Goal: Transaction & Acquisition: Purchase product/service

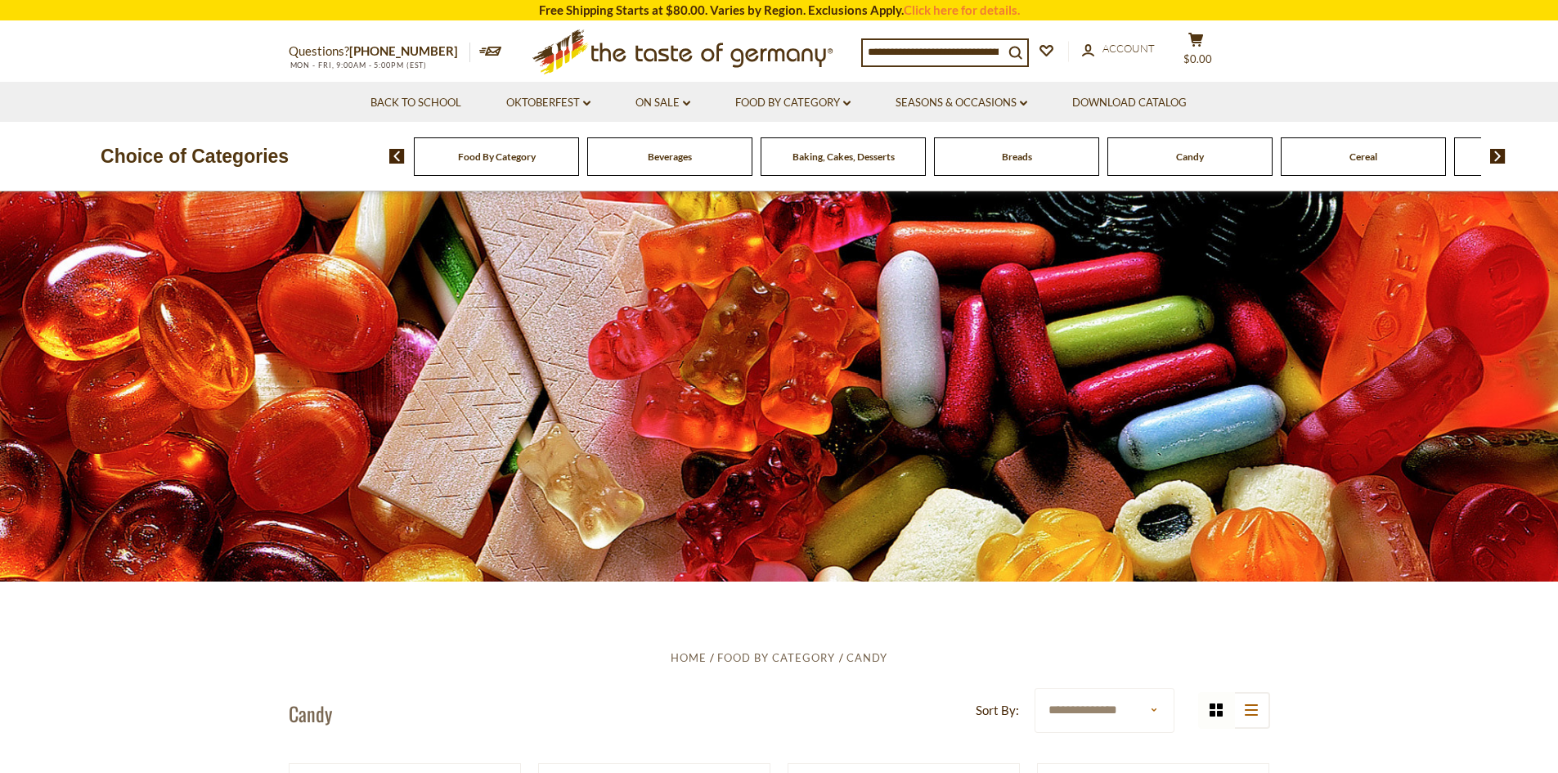
click at [579, 164] on div "Candy" at bounding box center [496, 156] width 165 height 38
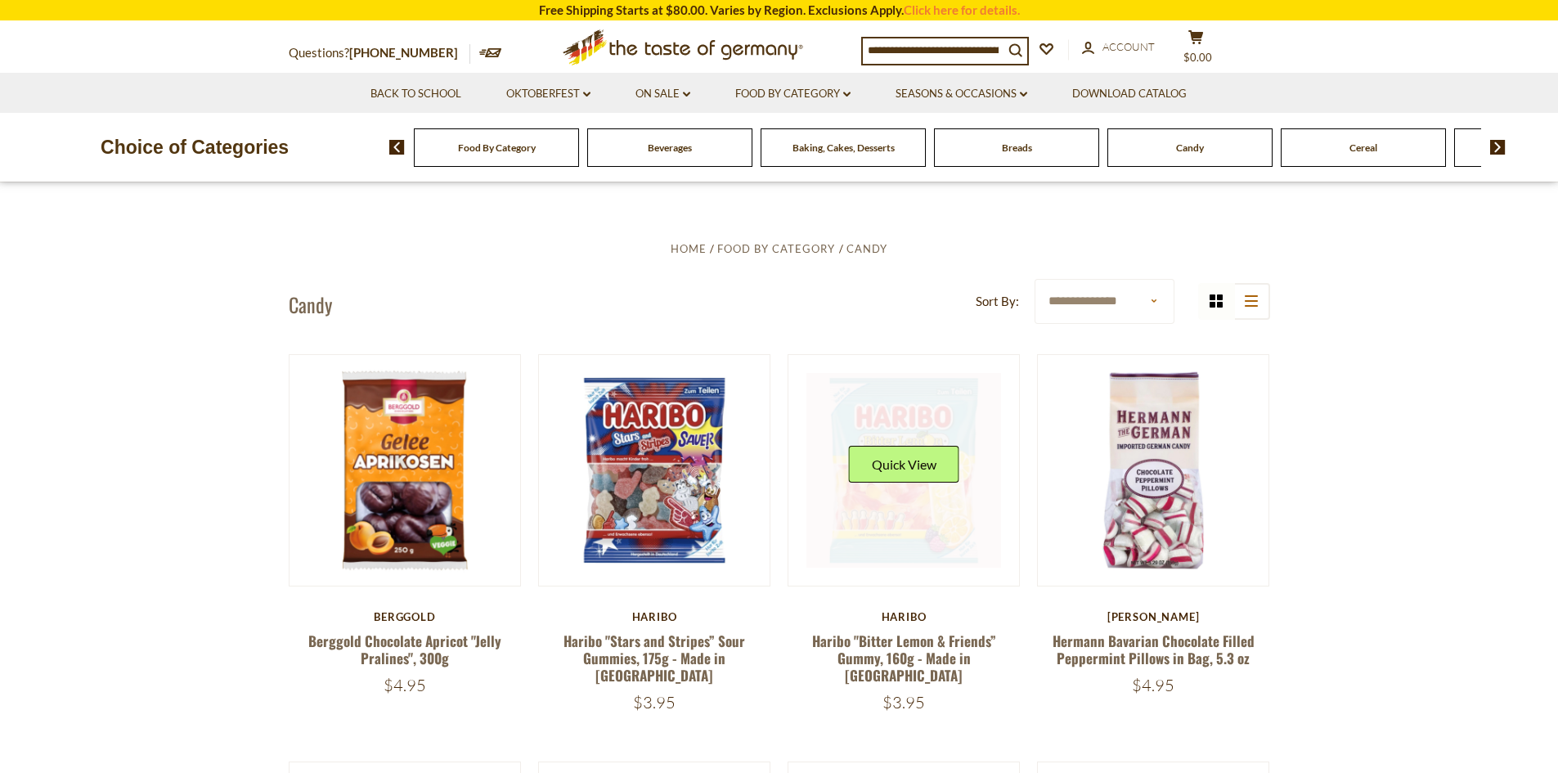
scroll to position [164, 0]
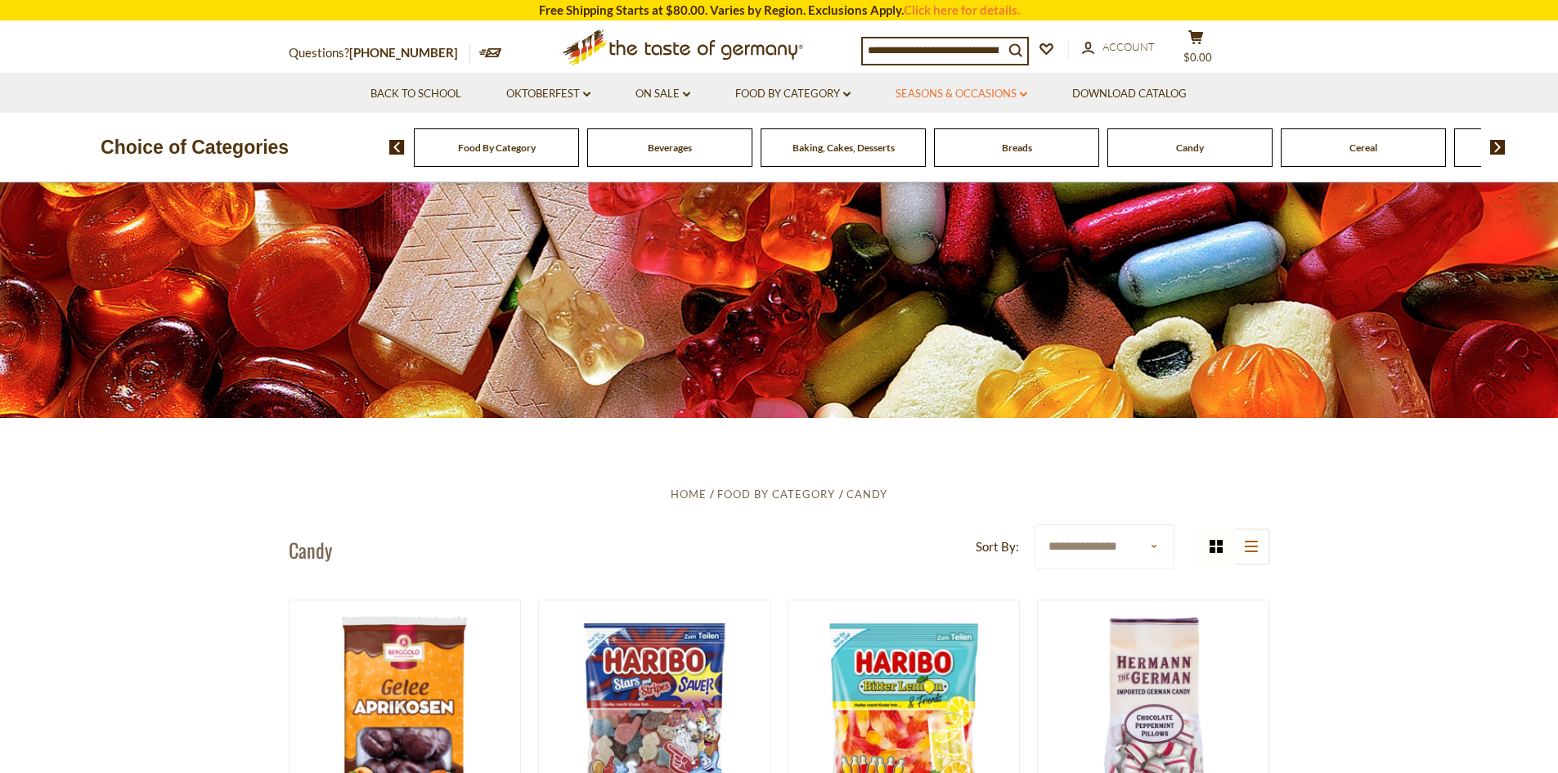
click at [968, 99] on link "Seasons & Occasions dropdown_arrow" at bounding box center [962, 94] width 132 height 18
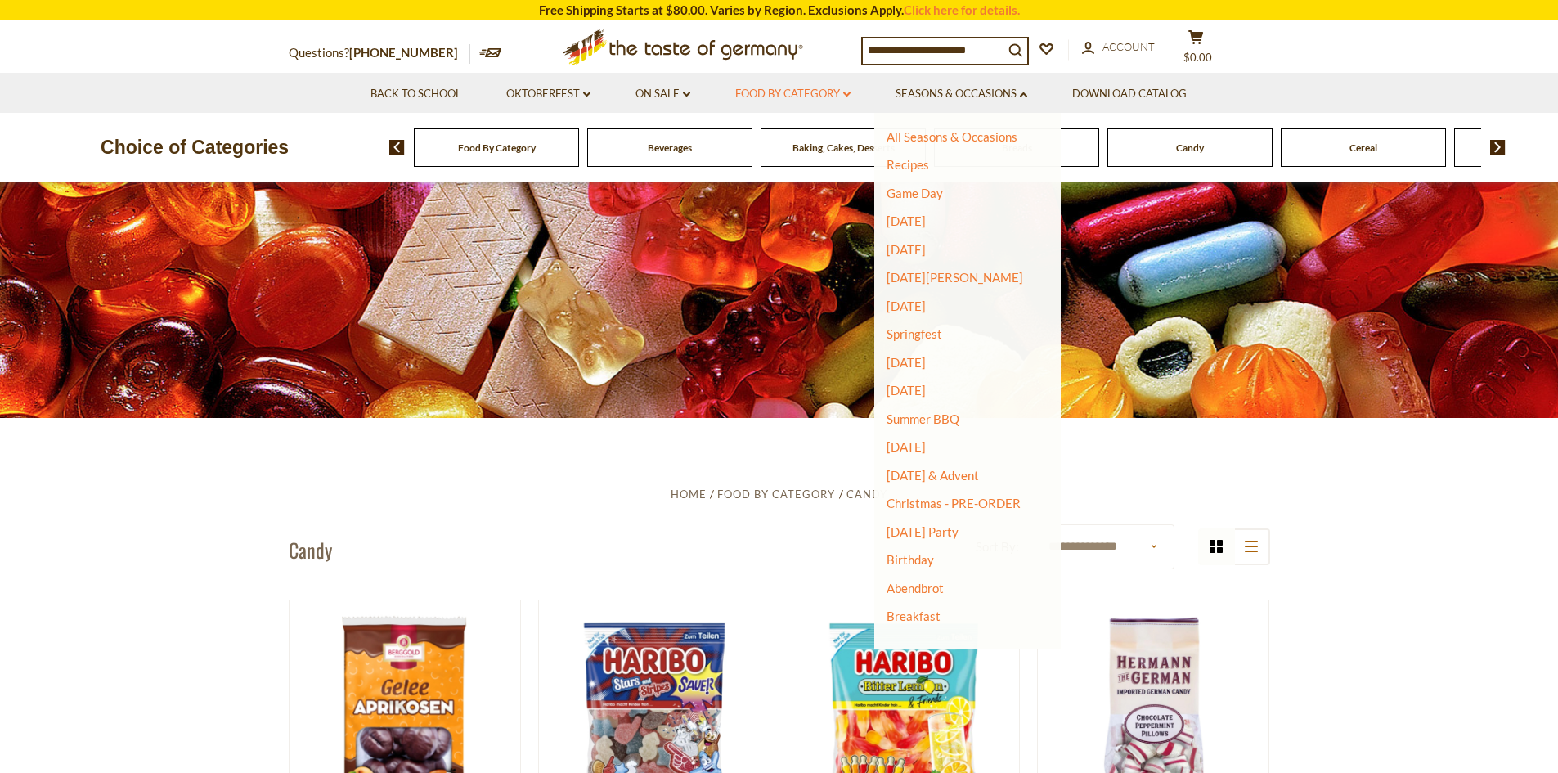
click at [827, 97] on link "Food By Category dropdown_arrow" at bounding box center [792, 94] width 115 height 18
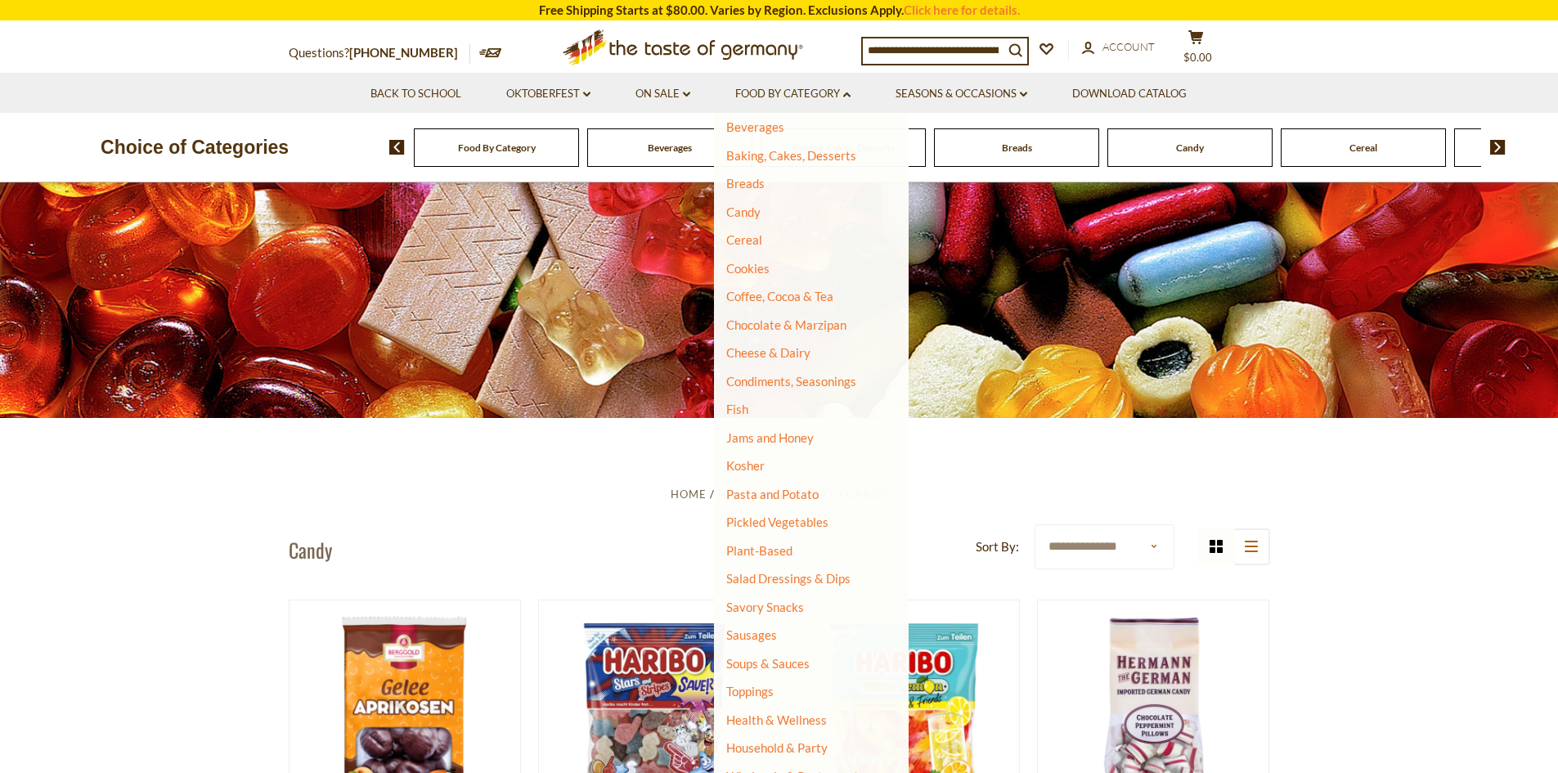
scroll to position [109, 0]
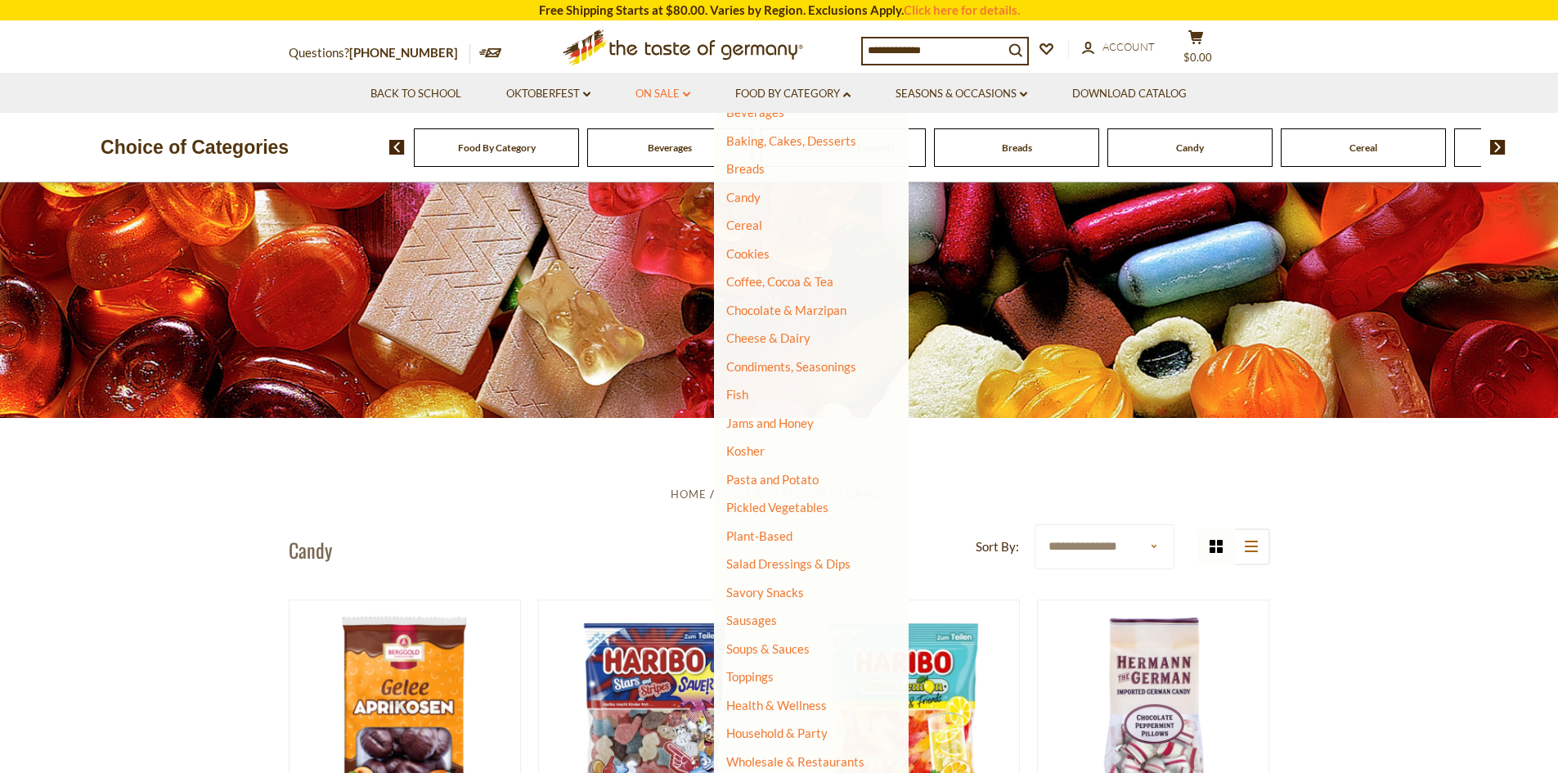
click at [672, 93] on link "On Sale dropdown_arrow" at bounding box center [663, 94] width 55 height 18
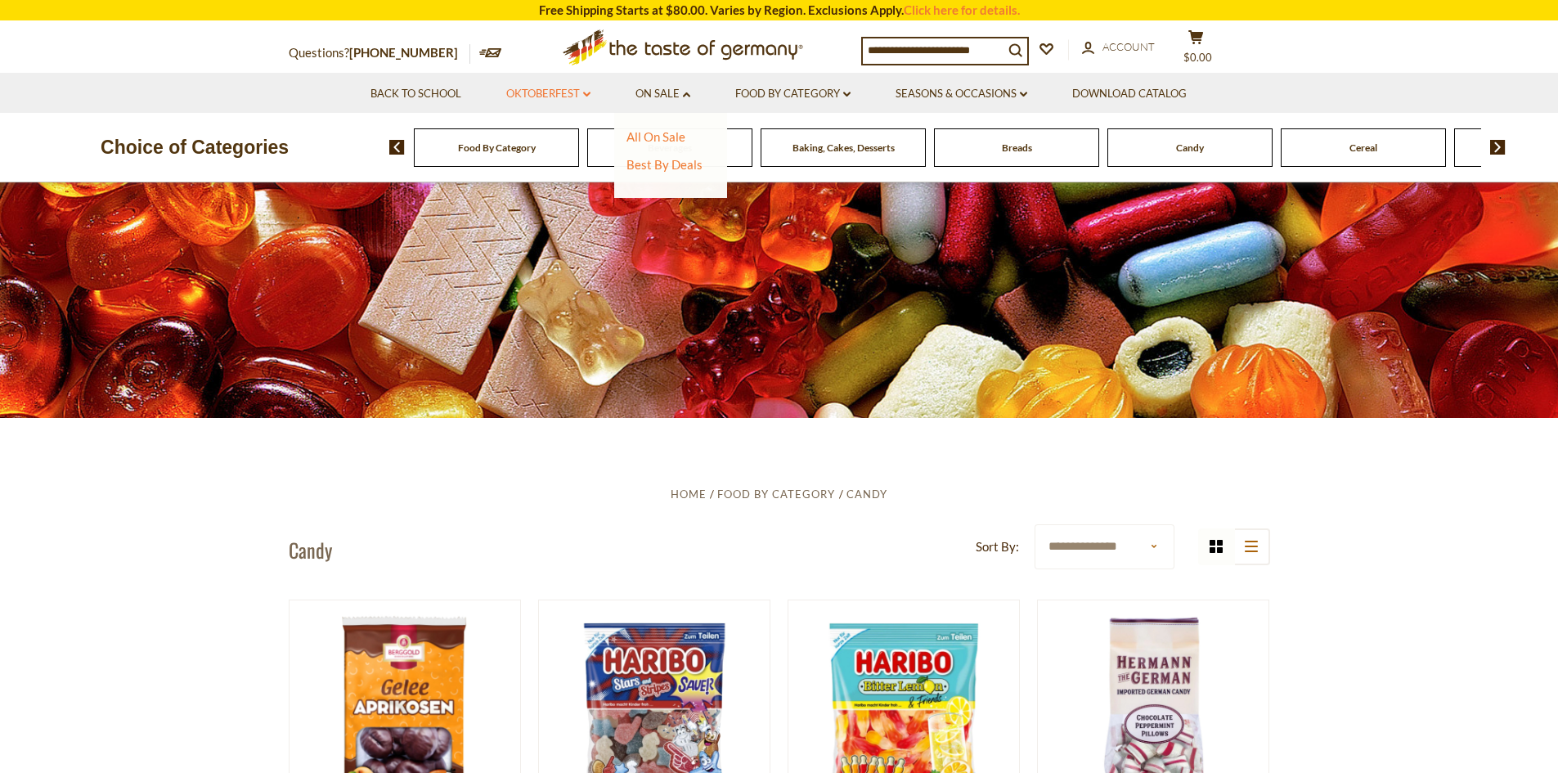
click at [558, 97] on link "Oktoberfest dropdown_arrow" at bounding box center [548, 94] width 84 height 18
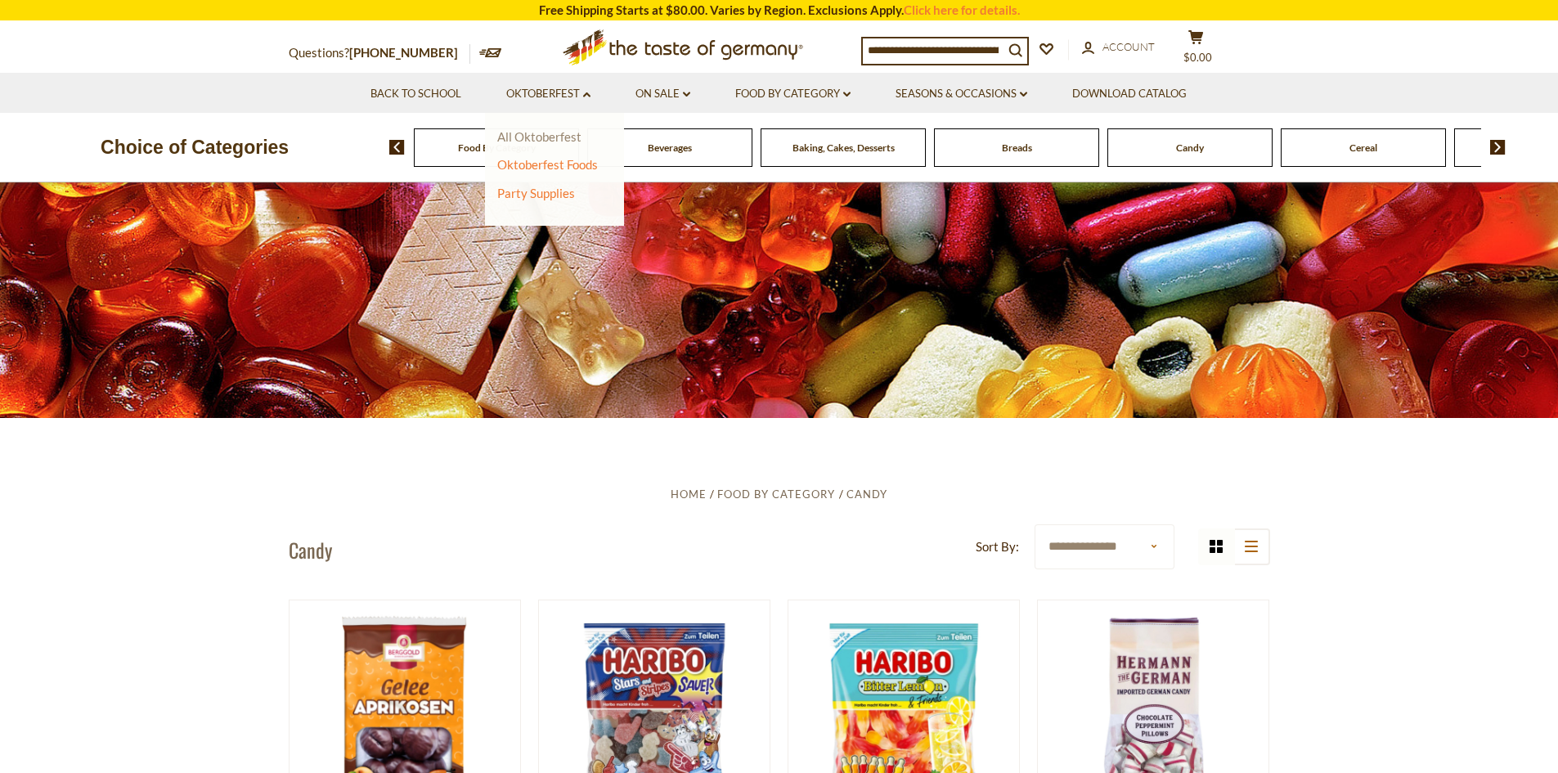
click at [543, 133] on link "All Oktoberfest" at bounding box center [539, 136] width 84 height 15
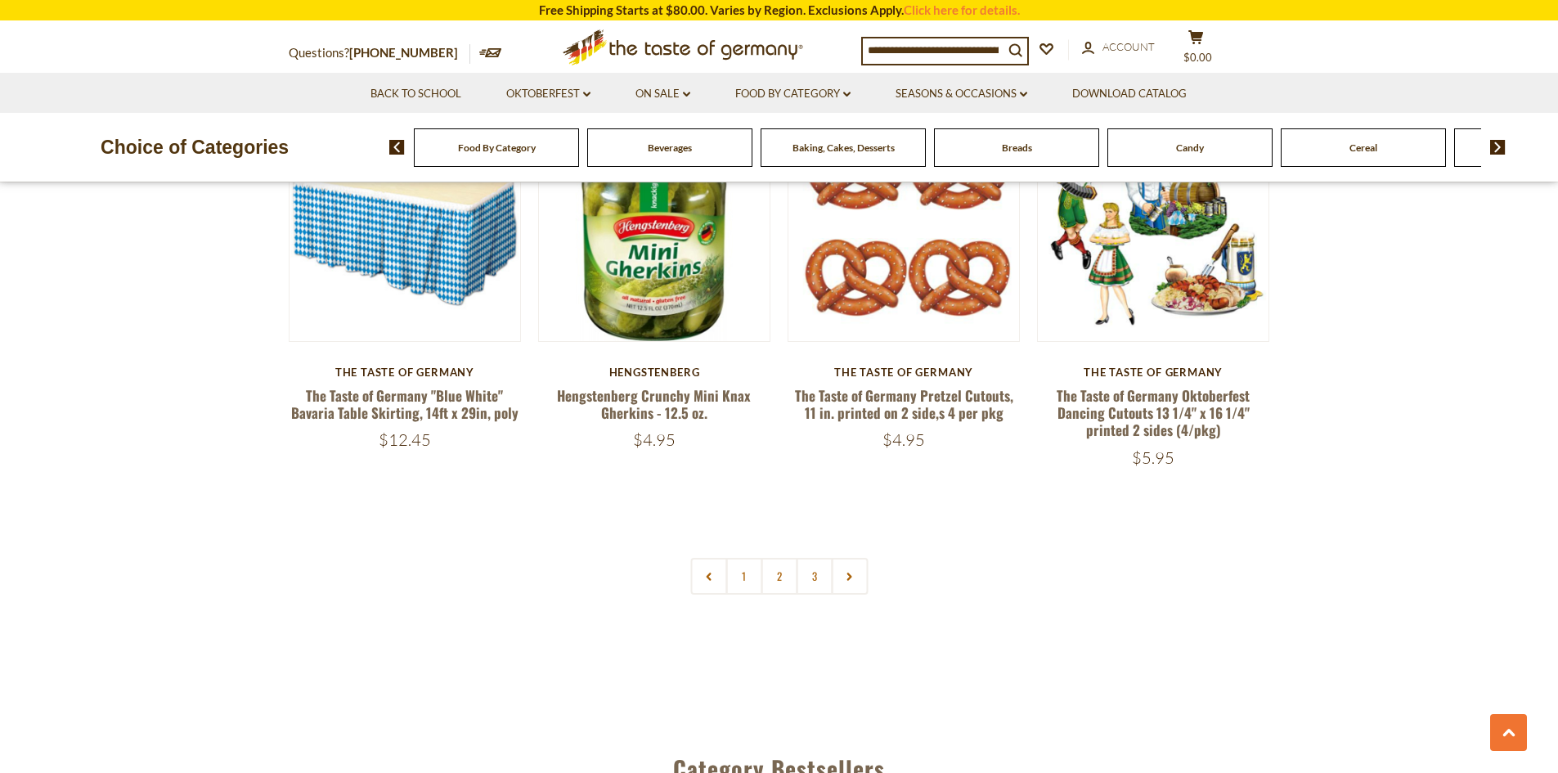
scroll to position [3763, 0]
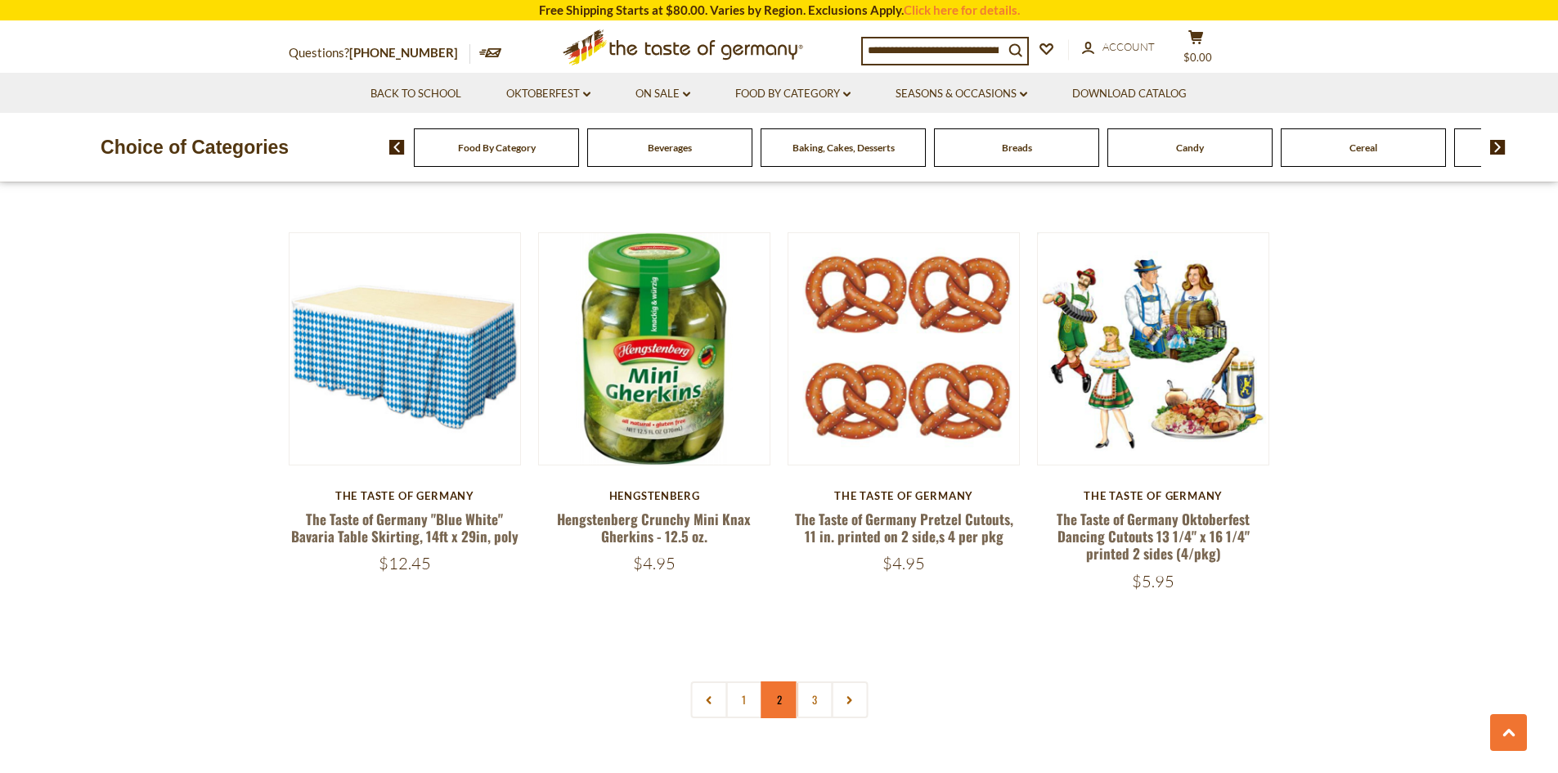
click at [771, 681] on link "2" at bounding box center [779, 699] width 37 height 37
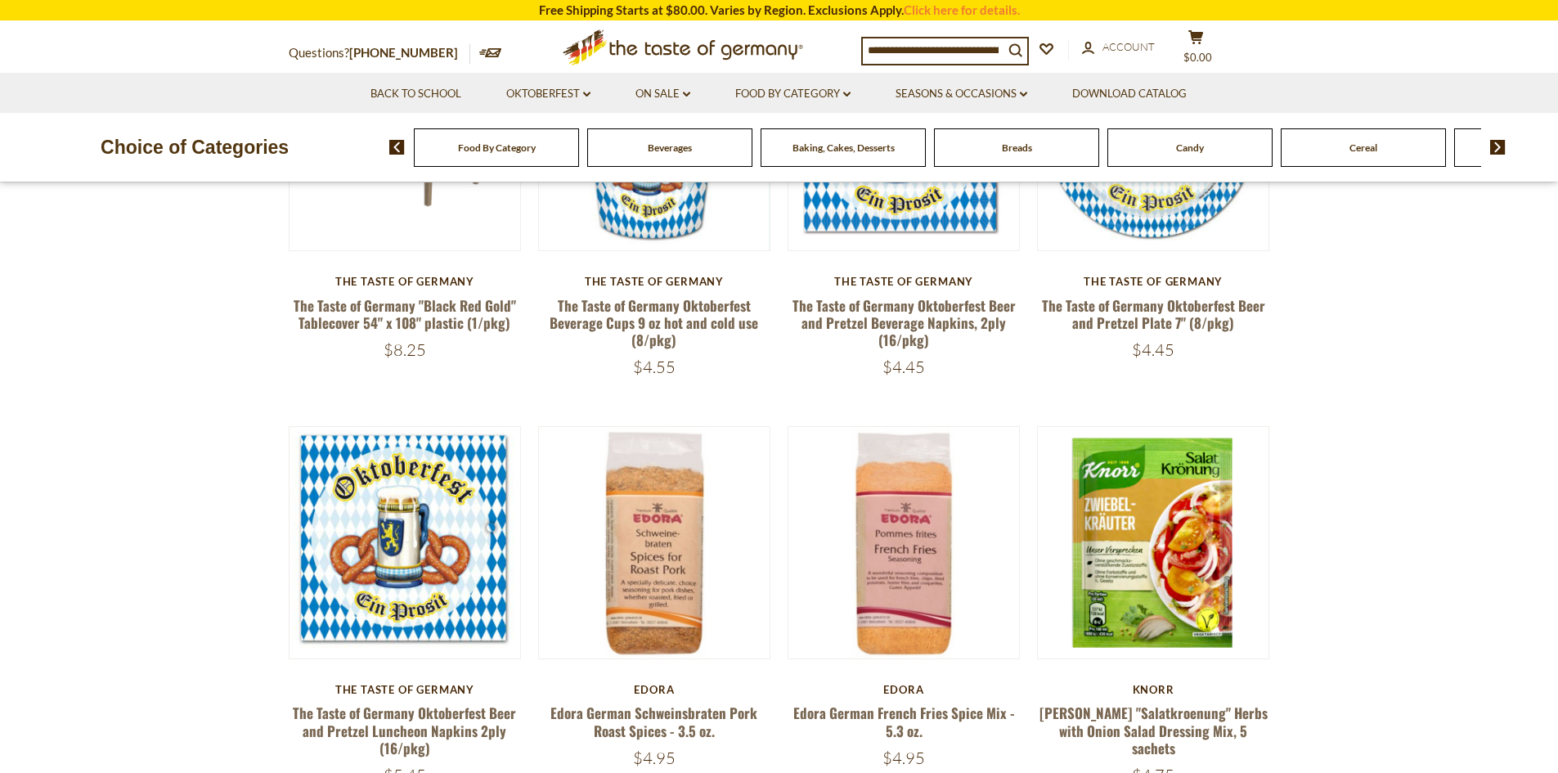
scroll to position [688, 0]
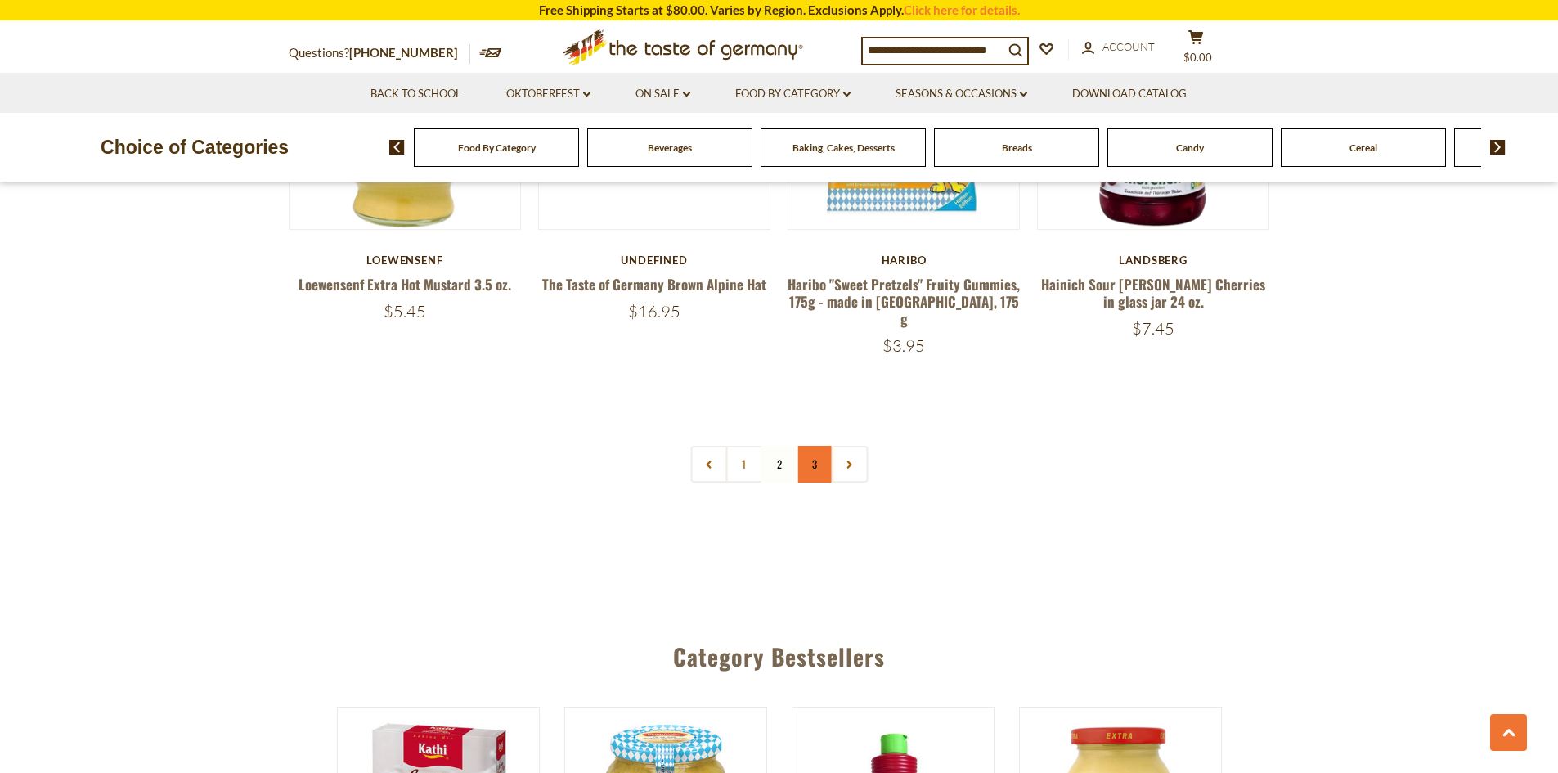
click at [808, 456] on link "3" at bounding box center [814, 464] width 37 height 37
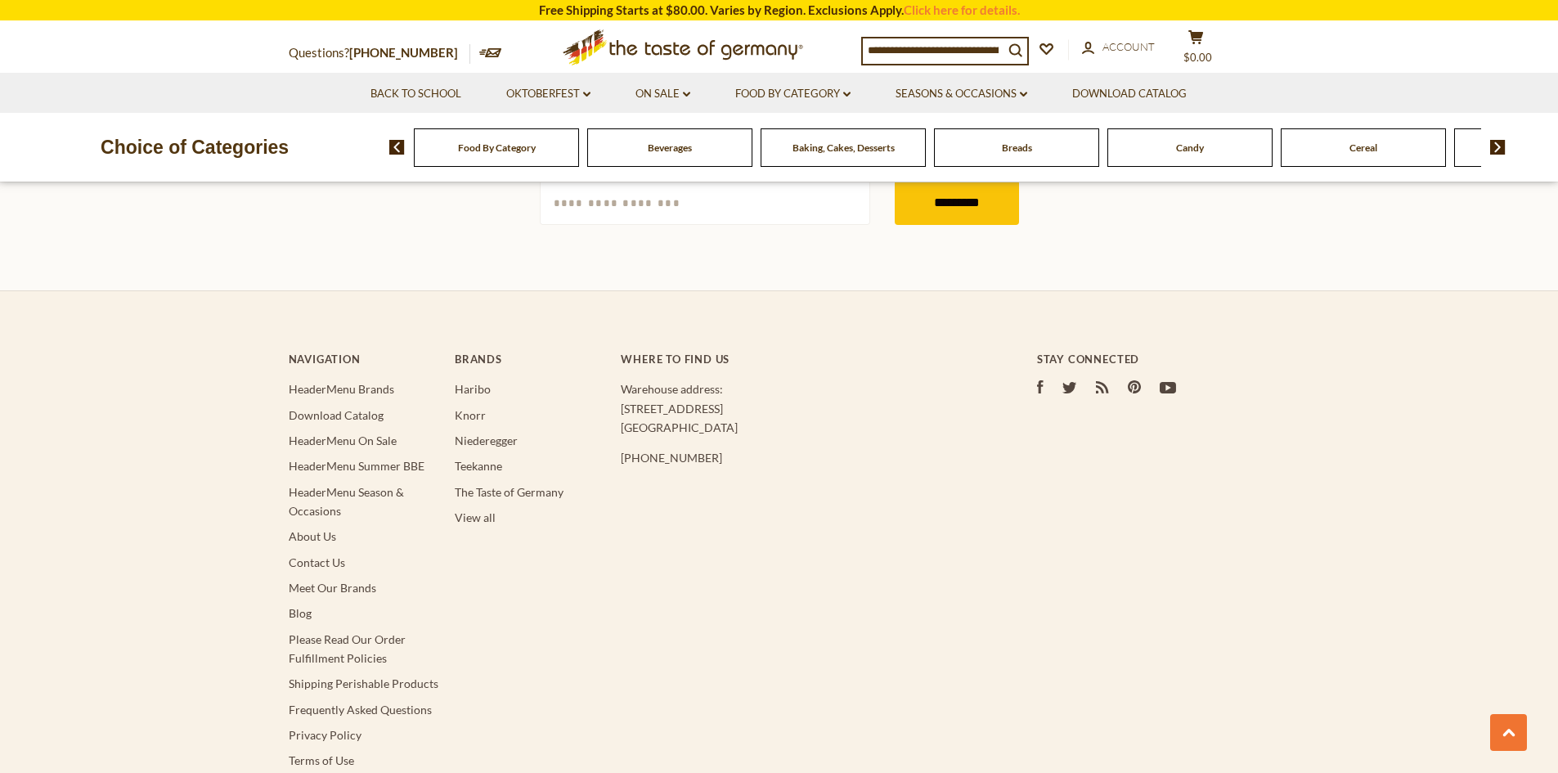
scroll to position [4369, 0]
